Goal: Task Accomplishment & Management: Manage account settings

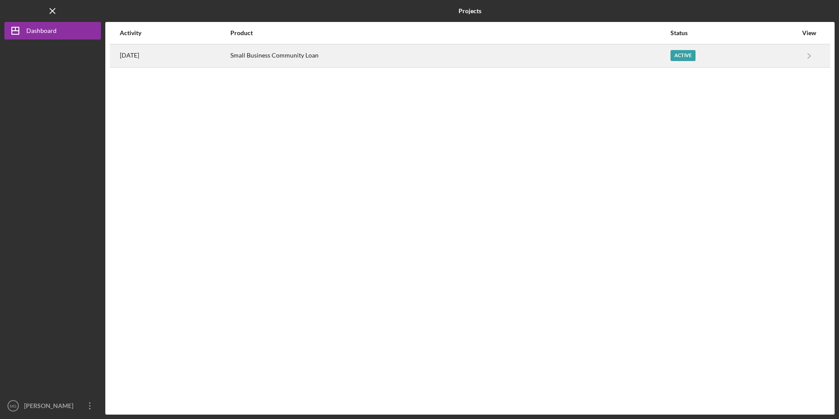
click at [285, 54] on div "Small Business Community Loan" at bounding box center [449, 56] width 439 height 22
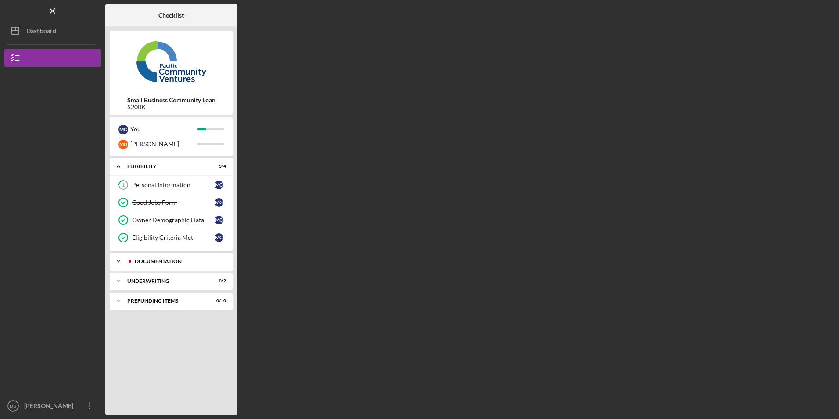
click at [157, 263] on div "Documentation" at bounding box center [178, 260] width 87 height 5
click at [157, 276] on div "Icon/Expander Underwriting 0 / 2" at bounding box center [171, 281] width 123 height 18
click at [168, 340] on div "Prefunding Items" at bounding box center [174, 340] width 94 height 5
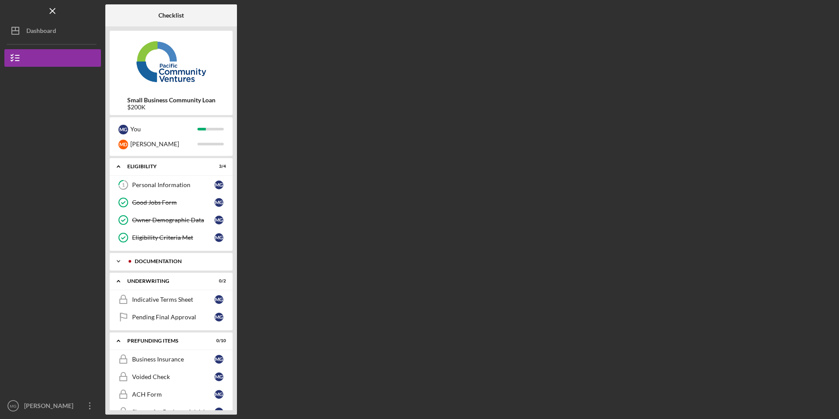
click at [170, 261] on div "Documentation" at bounding box center [178, 260] width 87 height 5
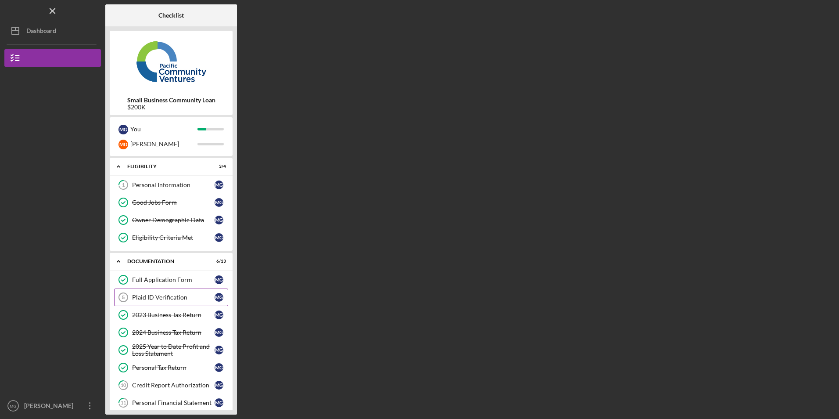
click at [167, 297] on div "Plaid ID Verification" at bounding box center [173, 297] width 82 height 7
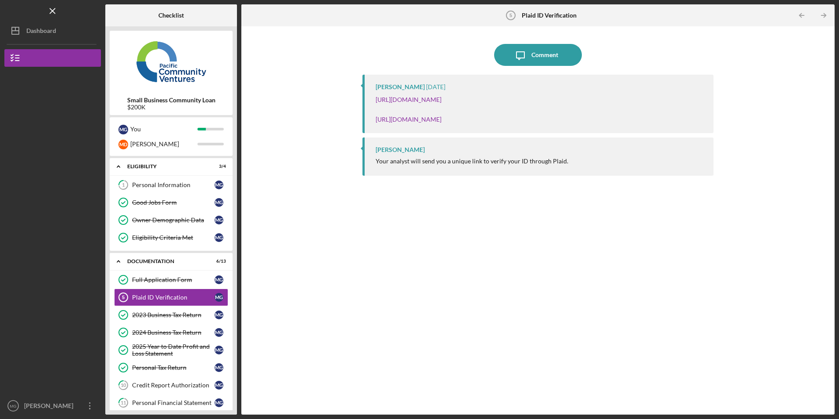
click at [514, 174] on div "Jaron Thexton Your analyst will send you a unique link to verify your ID throug…" at bounding box center [537, 156] width 351 height 38
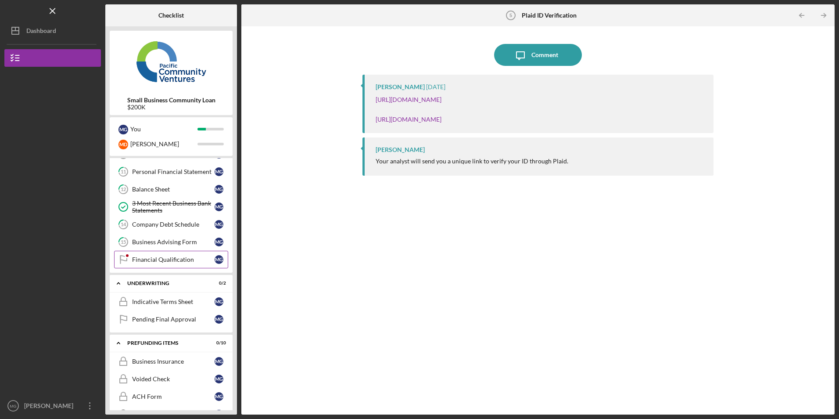
scroll to position [219, 0]
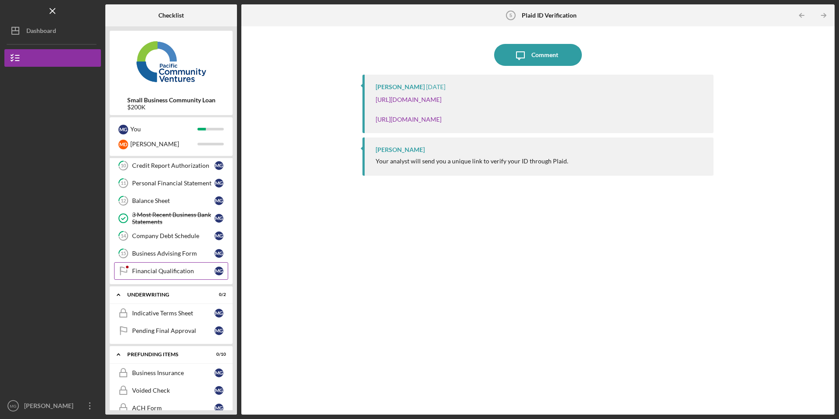
click at [172, 269] on div "Financial Qualification" at bounding box center [173, 270] width 82 height 7
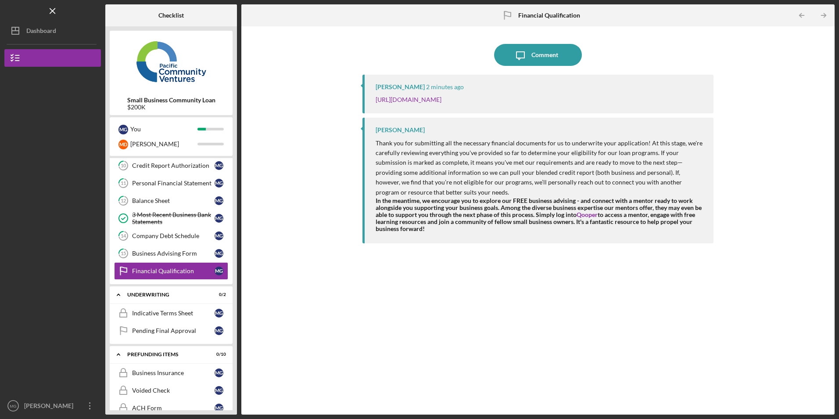
drag, startPoint x: 659, startPoint y: 100, endPoint x: 375, endPoint y: 106, distance: 284.0
click at [375, 106] on div "Jaron Thexton 2 minutes ago https://verify.plaid.com/verify/idv_9JCEbyBsWqNLWQ?…" at bounding box center [537, 94] width 351 height 39
copy link "[URL][DOMAIN_NAME]"
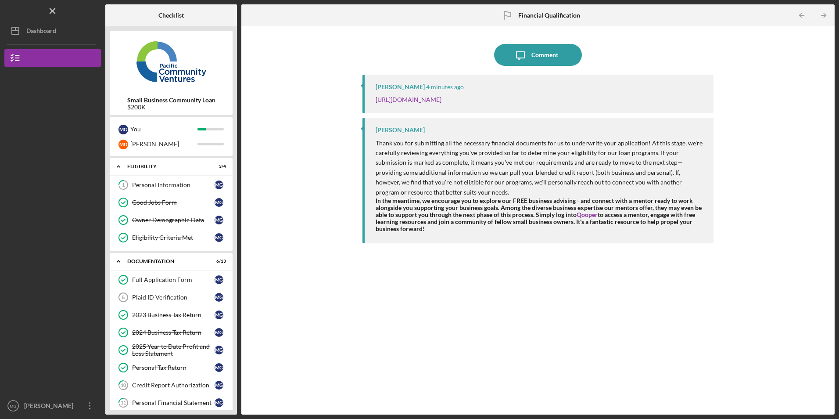
scroll to position [88, 0]
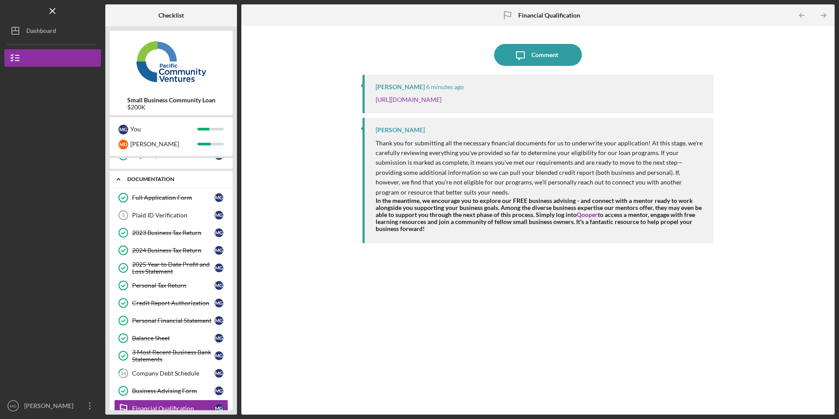
scroll to position [88, 0]
